Goal: Obtain resource: Download file/media

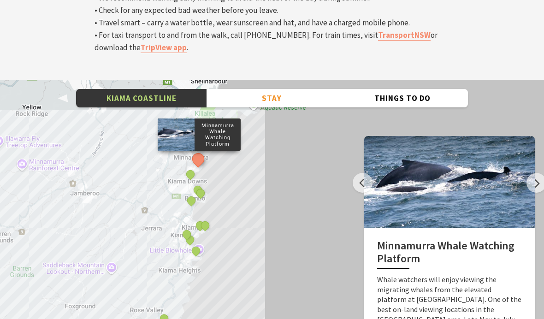
scroll to position [3170, 0]
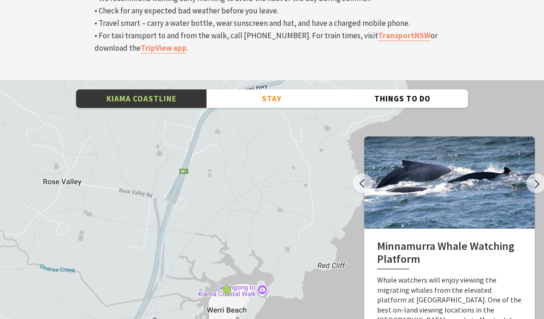
click at [226, 283] on button "See detail about Werri Lagoon, Gerringong" at bounding box center [227, 289] width 12 height 12
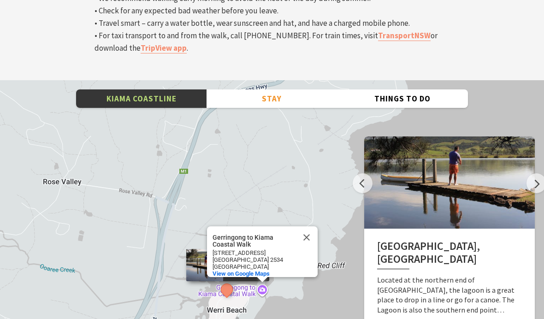
click at [305, 226] on button "Close" at bounding box center [307, 237] width 22 height 22
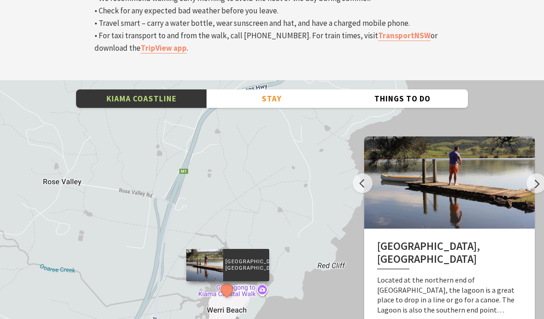
click at [528, 173] on button "Next" at bounding box center [537, 183] width 20 height 20
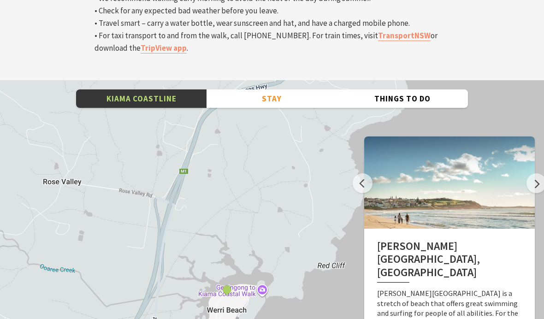
click at [528, 173] on button "Next" at bounding box center [537, 183] width 20 height 20
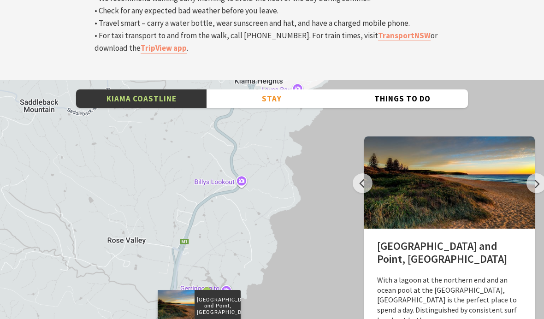
click at [241, 92] on div "Minnamurra Whale Watching Platform Gerringong Whale Watching Platform [GEOGRAPH…" at bounding box center [272, 246] width 544 height 332
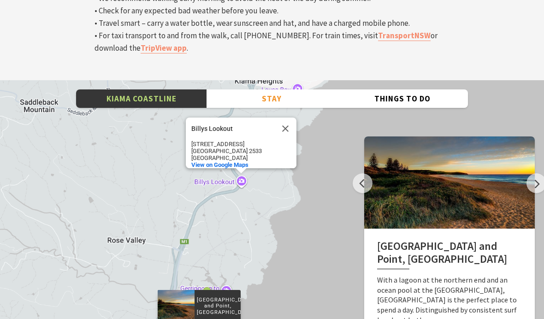
click at [243, 89] on div "Minnamurra Whale Watching Platform Gerringong Whale Watching Platform [GEOGRAPH…" at bounding box center [272, 246] width 544 height 332
click at [242, 90] on div "Minnamurra Whale Watching Platform Gerringong Whale Watching Platform [GEOGRAPH…" at bounding box center [272, 246] width 544 height 332
click at [224, 92] on div "Minnamurra Whale Watching Platform Gerringong Whale Watching Platform [GEOGRAPH…" at bounding box center [272, 246] width 544 height 332
click at [530, 173] on button "Next" at bounding box center [537, 183] width 20 height 20
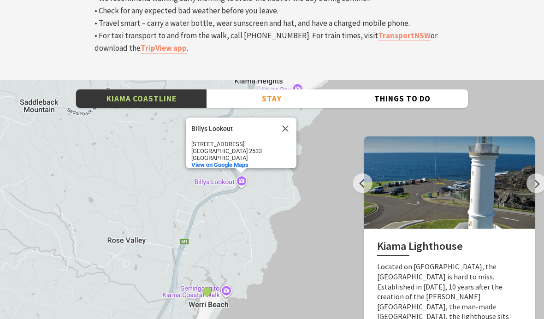
click at [536, 173] on button "Next" at bounding box center [537, 183] width 20 height 20
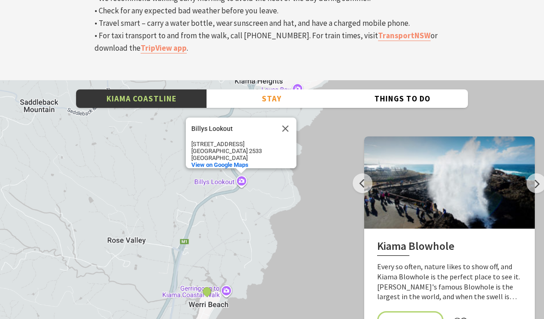
click at [536, 173] on button "Next" at bounding box center [537, 183] width 20 height 20
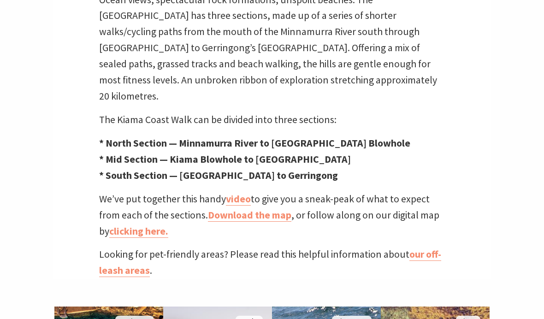
scroll to position [328, 0]
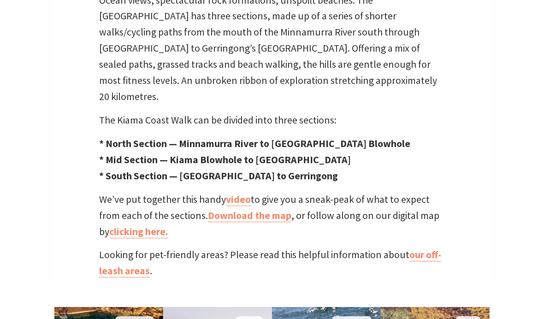
click at [242, 193] on link "video" at bounding box center [238, 199] width 25 height 13
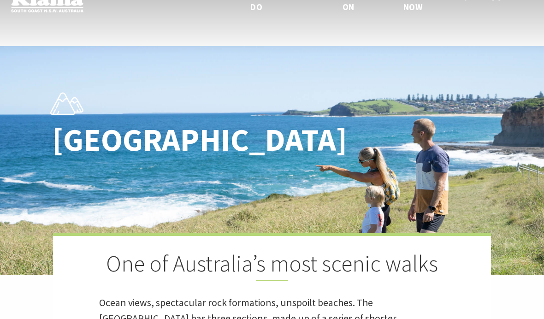
scroll to position [0, 0]
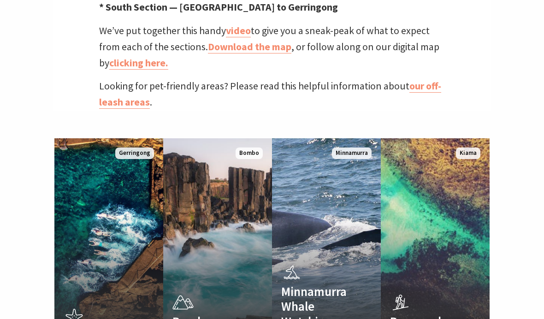
scroll to position [471, 0]
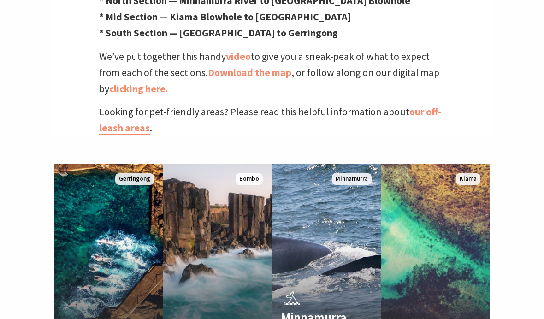
click at [138, 83] on link "clicking here." at bounding box center [138, 89] width 59 height 13
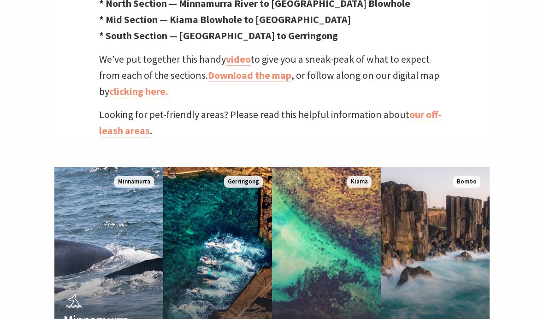
scroll to position [282, 542]
click at [235, 69] on link "Download the map" at bounding box center [249, 75] width 83 height 13
